Goal: Communication & Community: Participate in discussion

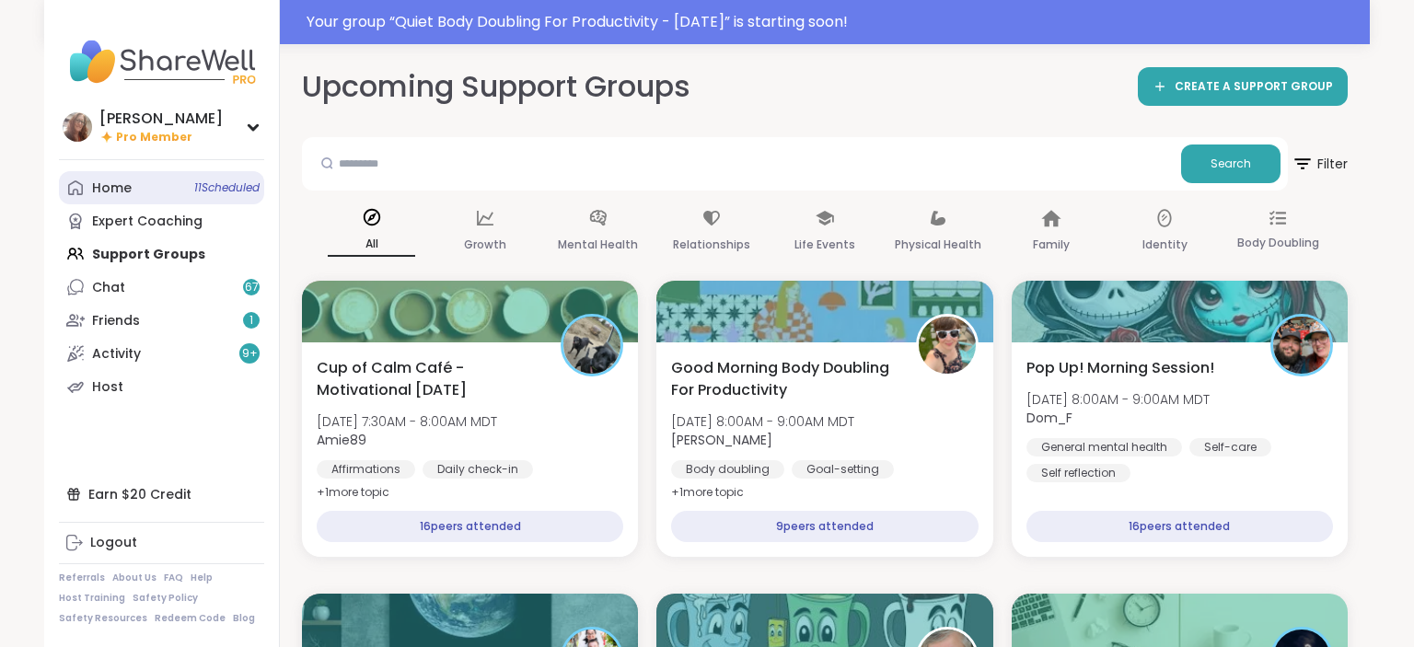
click at [142, 193] on link "Home 11 Scheduled" at bounding box center [161, 187] width 205 height 33
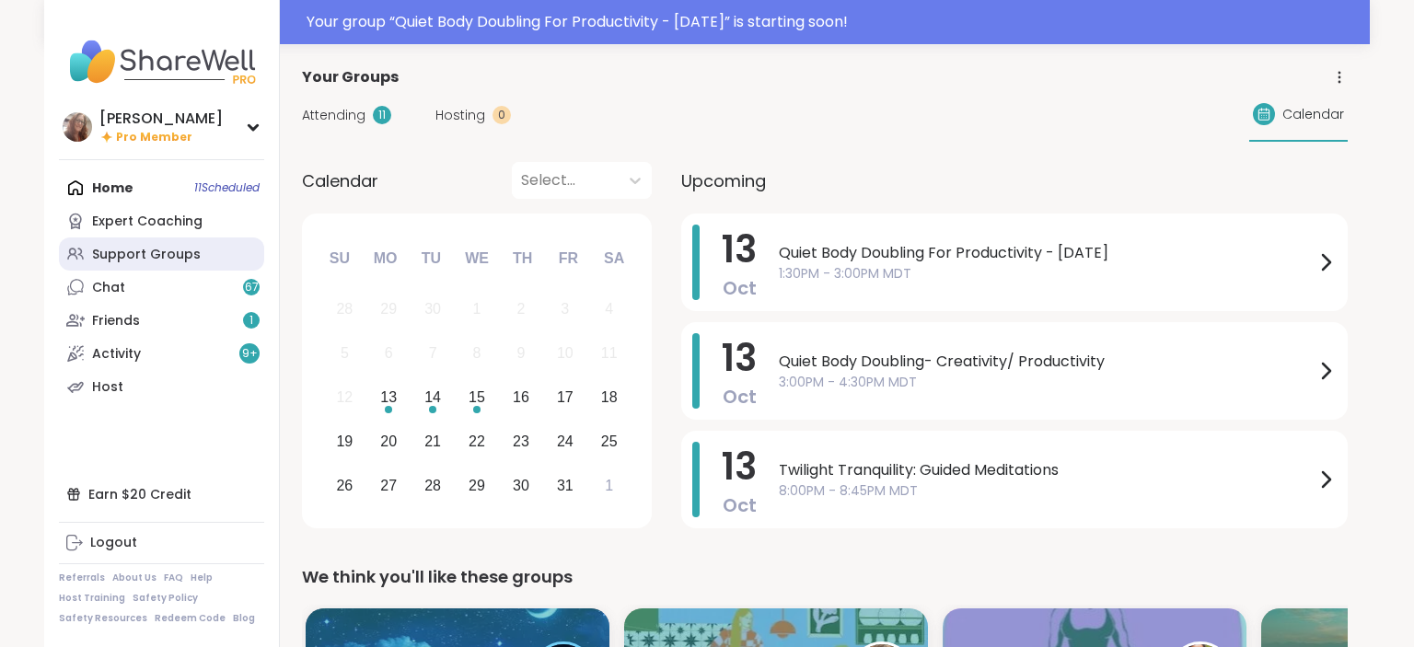
click at [149, 263] on link "Support Groups" at bounding box center [161, 254] width 205 height 33
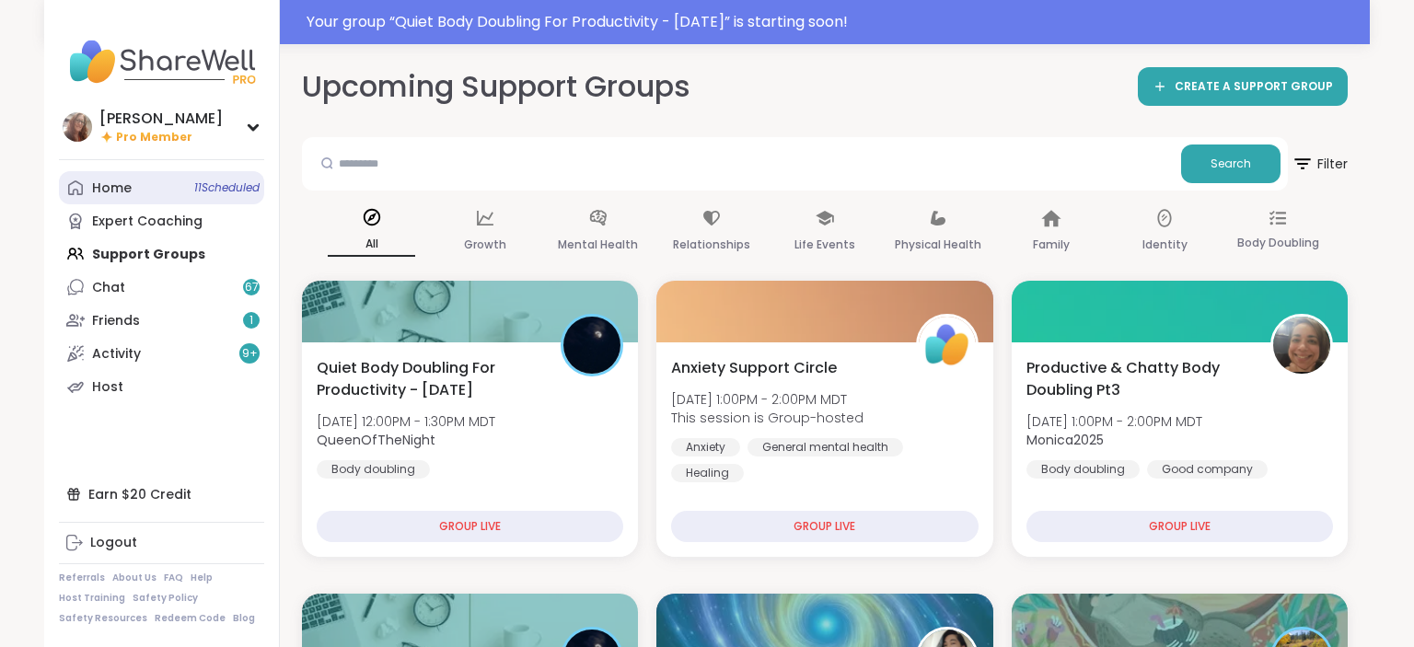
click at [118, 195] on div "Home 11 Scheduled" at bounding box center [112, 189] width 40 height 18
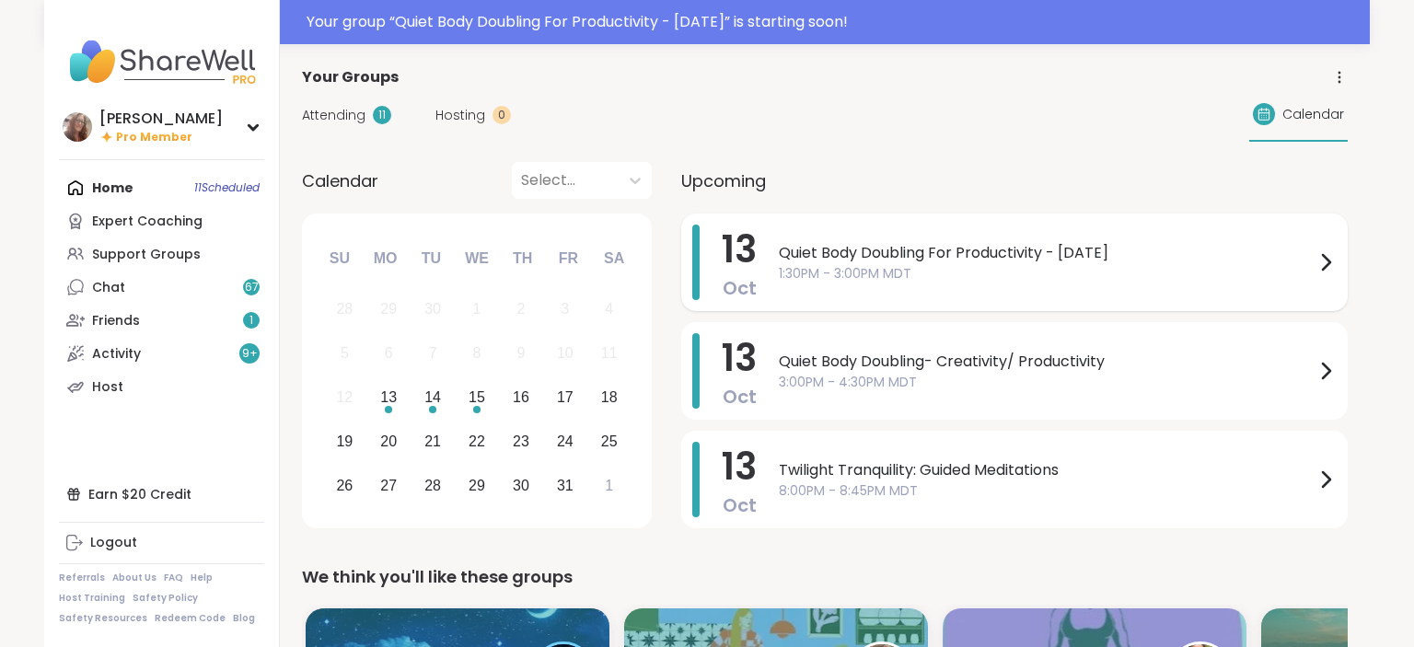
click at [786, 291] on div "Quiet Body Doubling For Productivity - [DATE] 1:30PM - 3:00PM MDT" at bounding box center [1058, 262] width 558 height 75
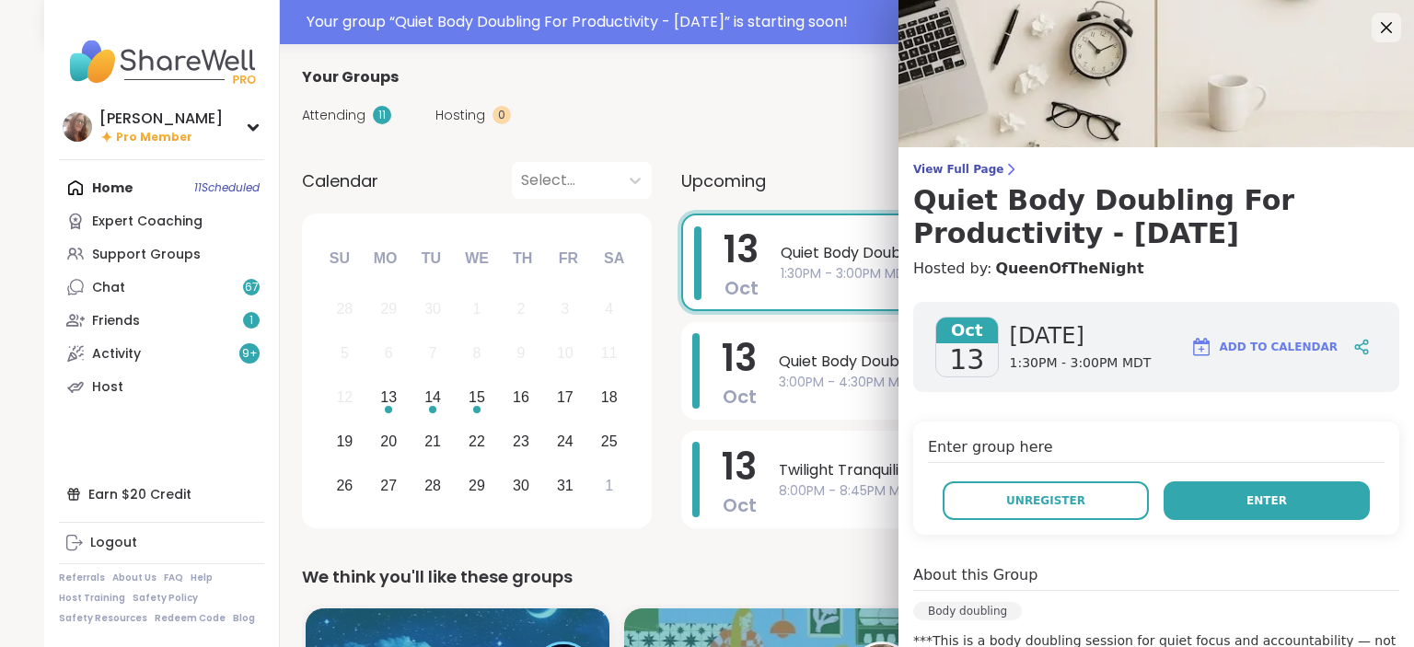
click at [1245, 491] on button "Enter" at bounding box center [1267, 501] width 206 height 39
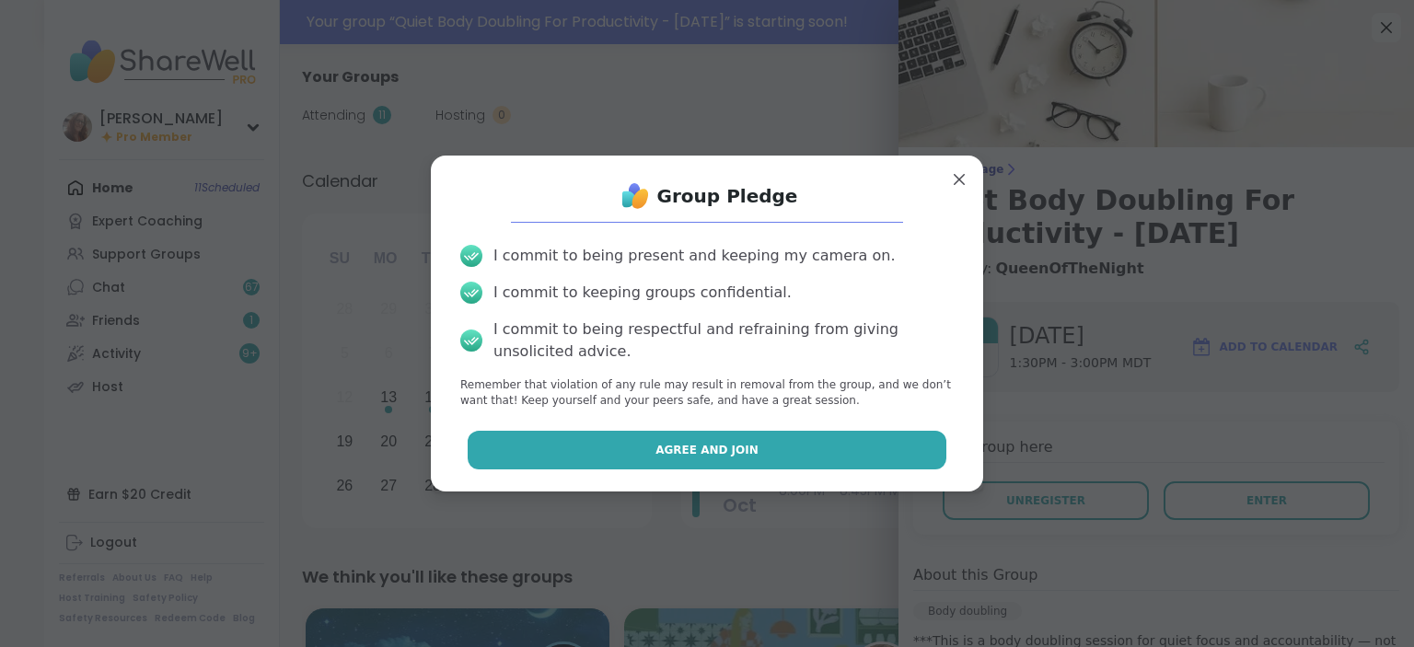
click at [827, 449] on button "Agree and Join" at bounding box center [708, 450] width 480 height 39
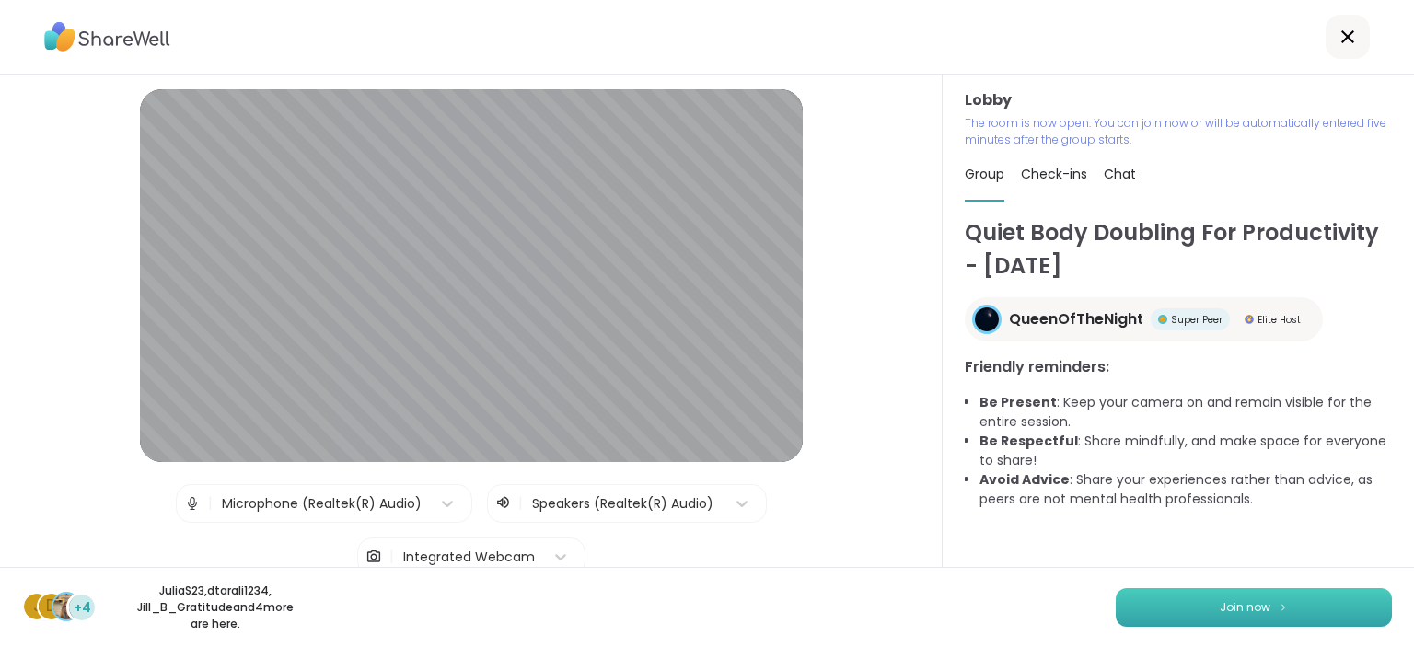
click at [1245, 610] on span "Join now" at bounding box center [1245, 607] width 51 height 17
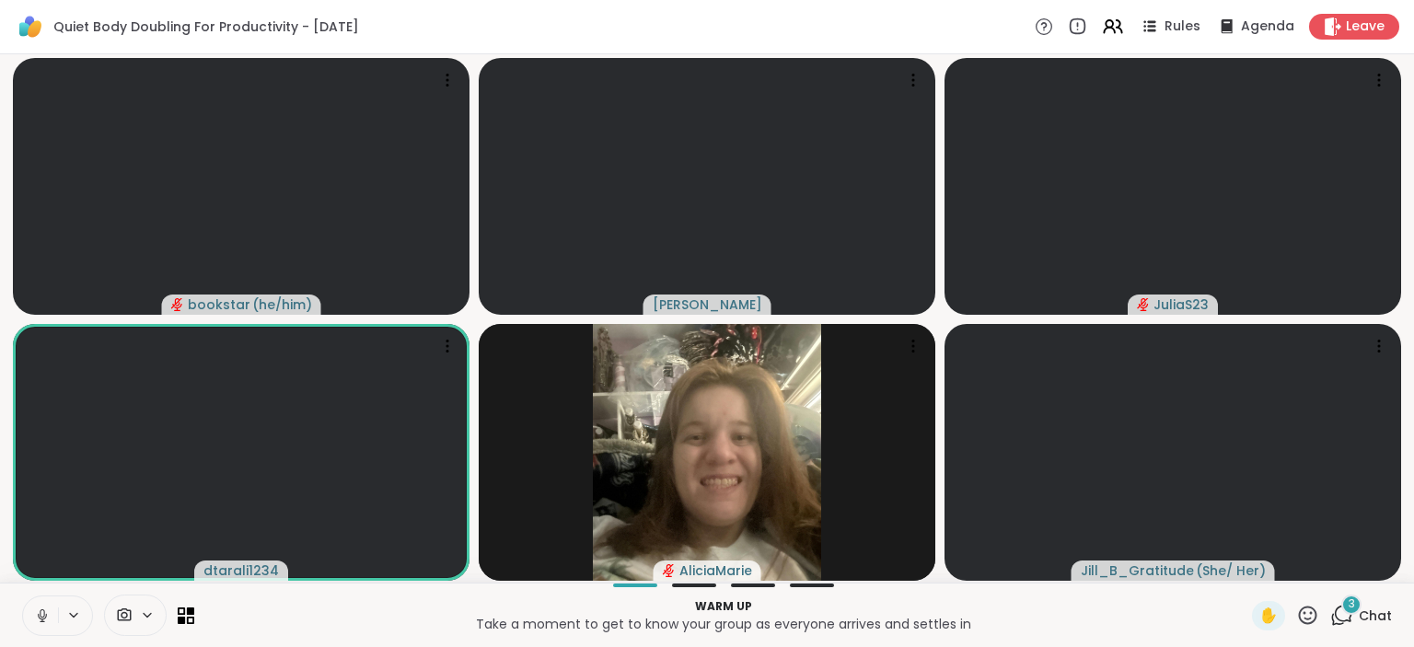
click at [42, 610] on icon at bounding box center [42, 614] width 5 height 8
click at [1353, 620] on icon at bounding box center [1341, 615] width 23 height 23
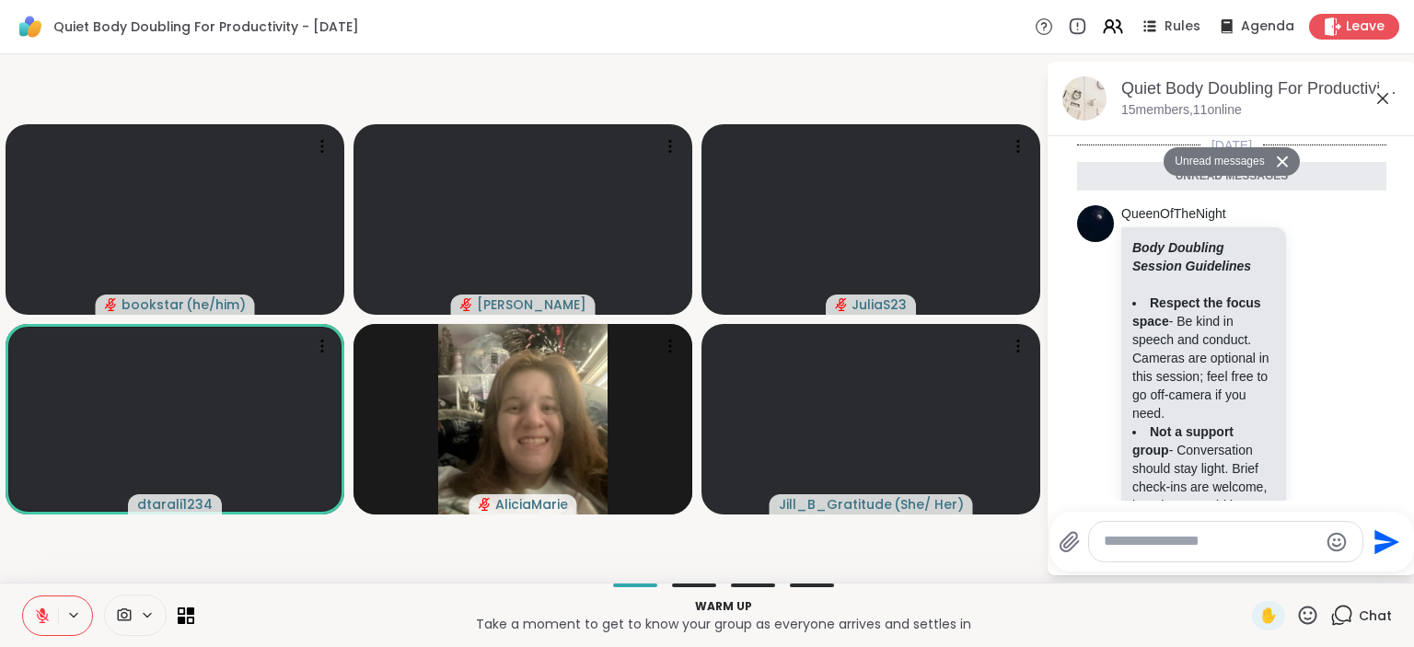
scroll to position [1680, 0]
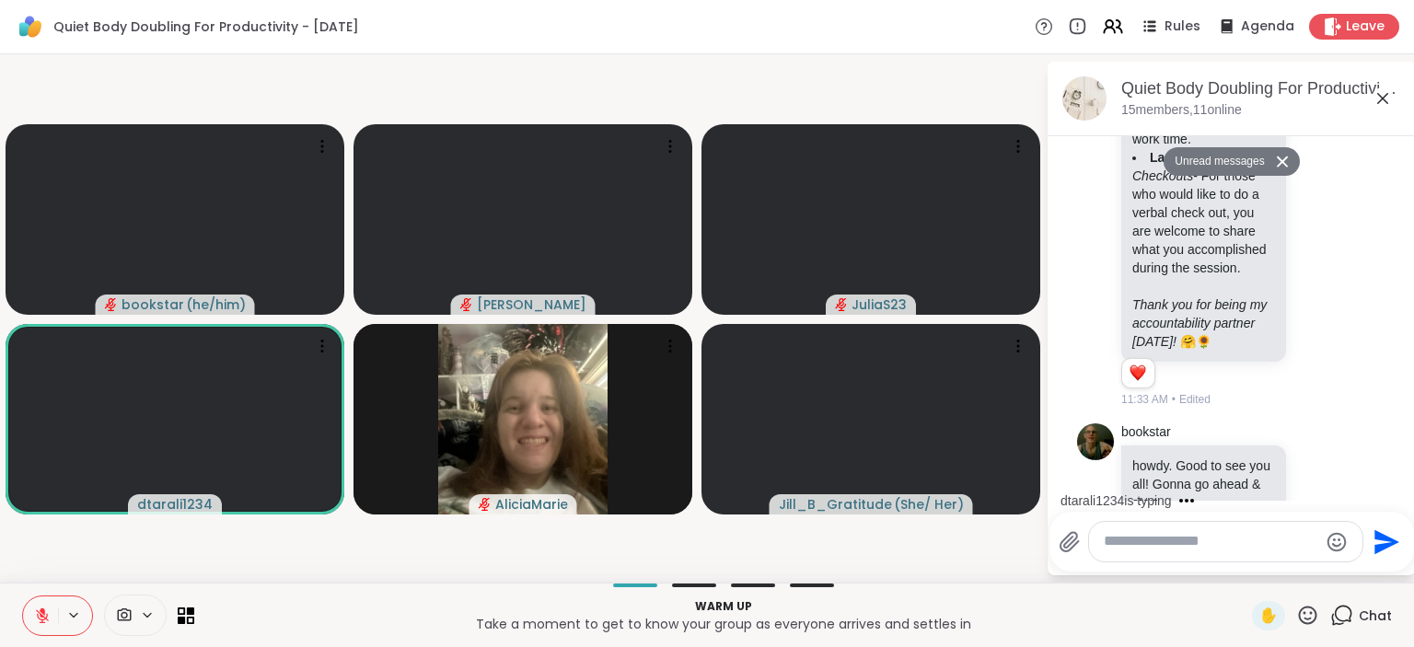
click at [1154, 550] on textarea "Type your message" at bounding box center [1211, 541] width 215 height 19
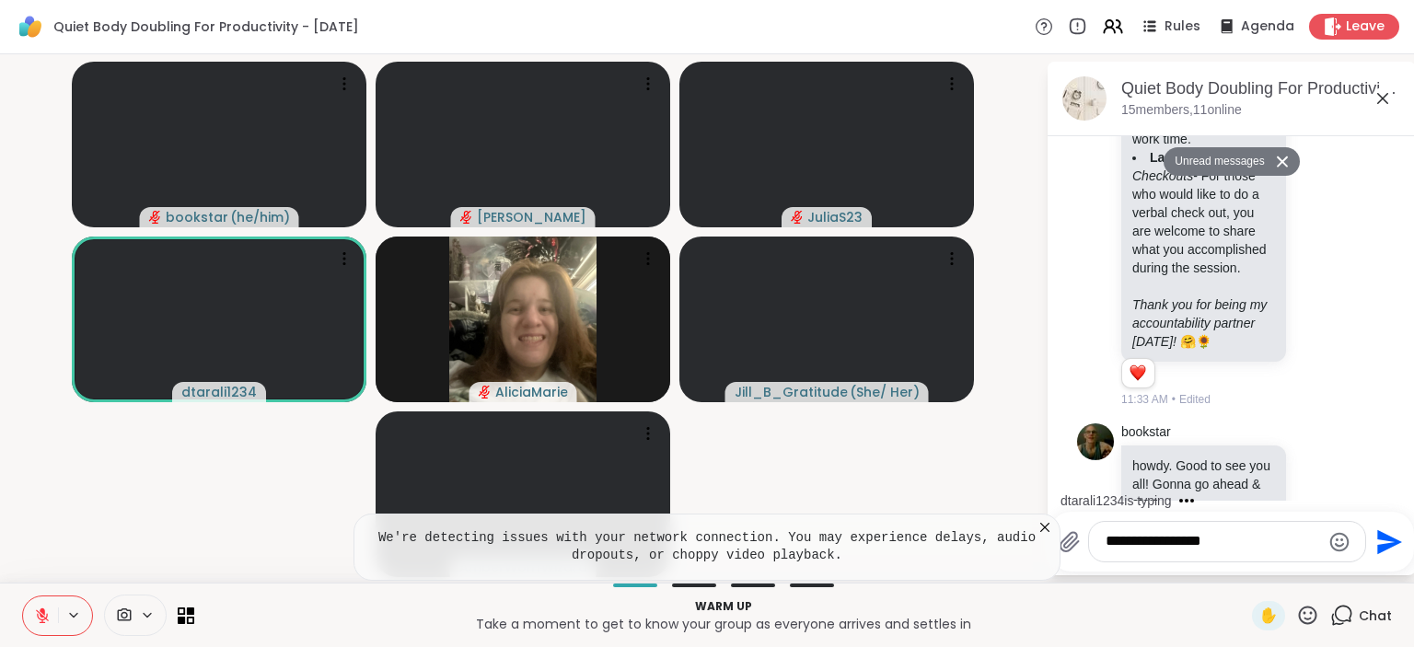
type textarea "**********"
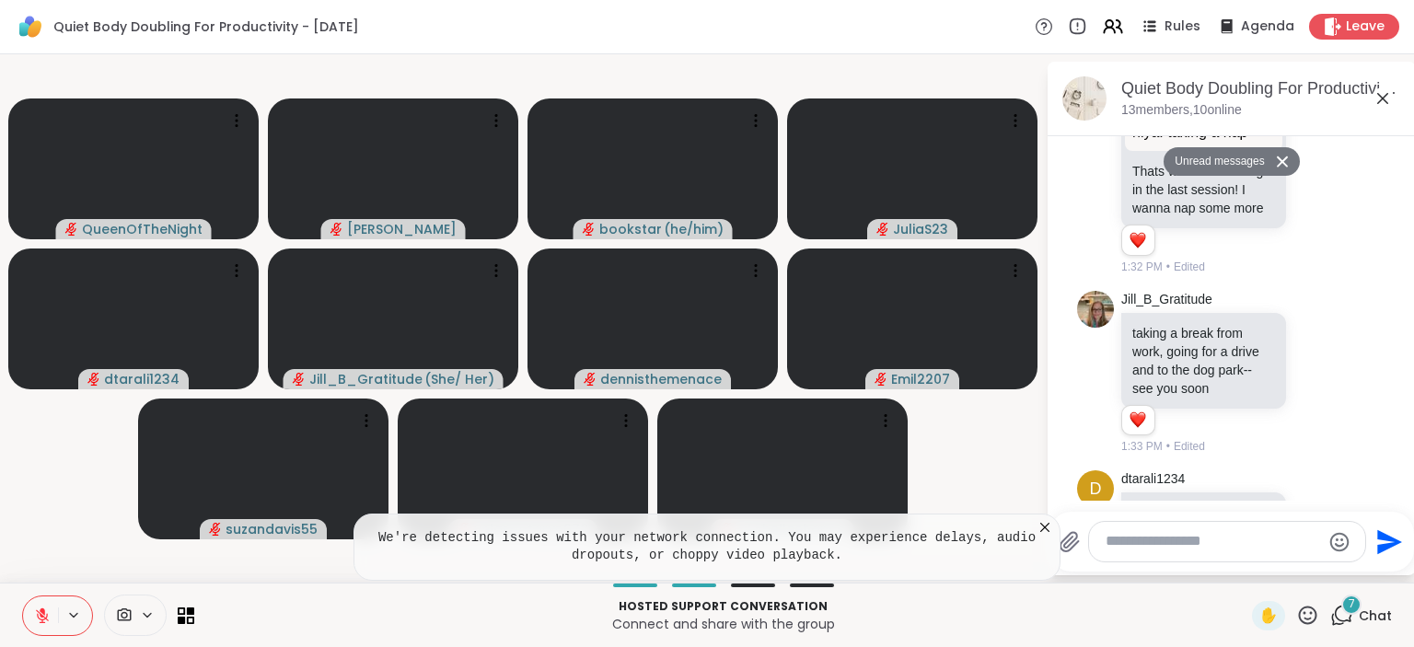
scroll to position [3191, 0]
